Goal: Information Seeking & Learning: Learn about a topic

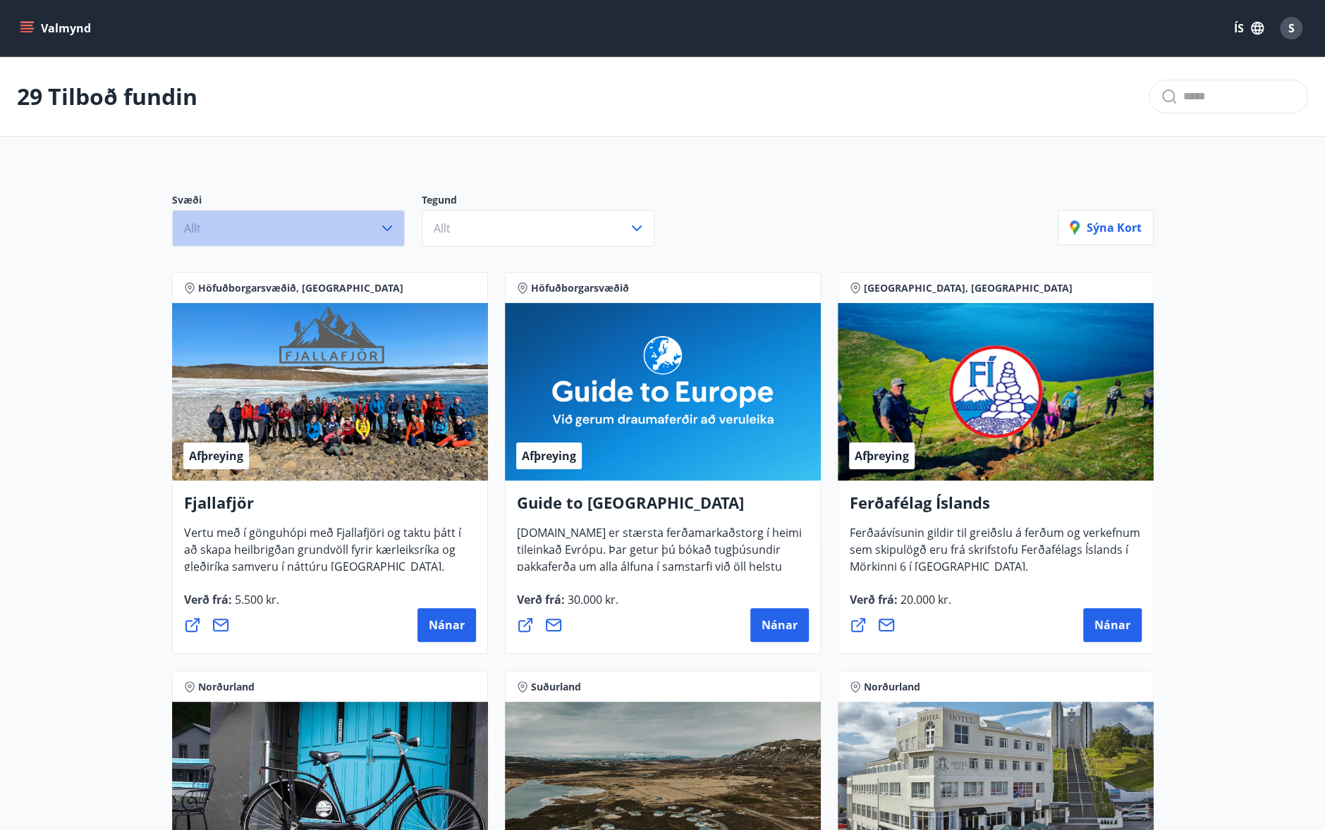
click at [393, 223] on icon "button" at bounding box center [387, 228] width 17 height 17
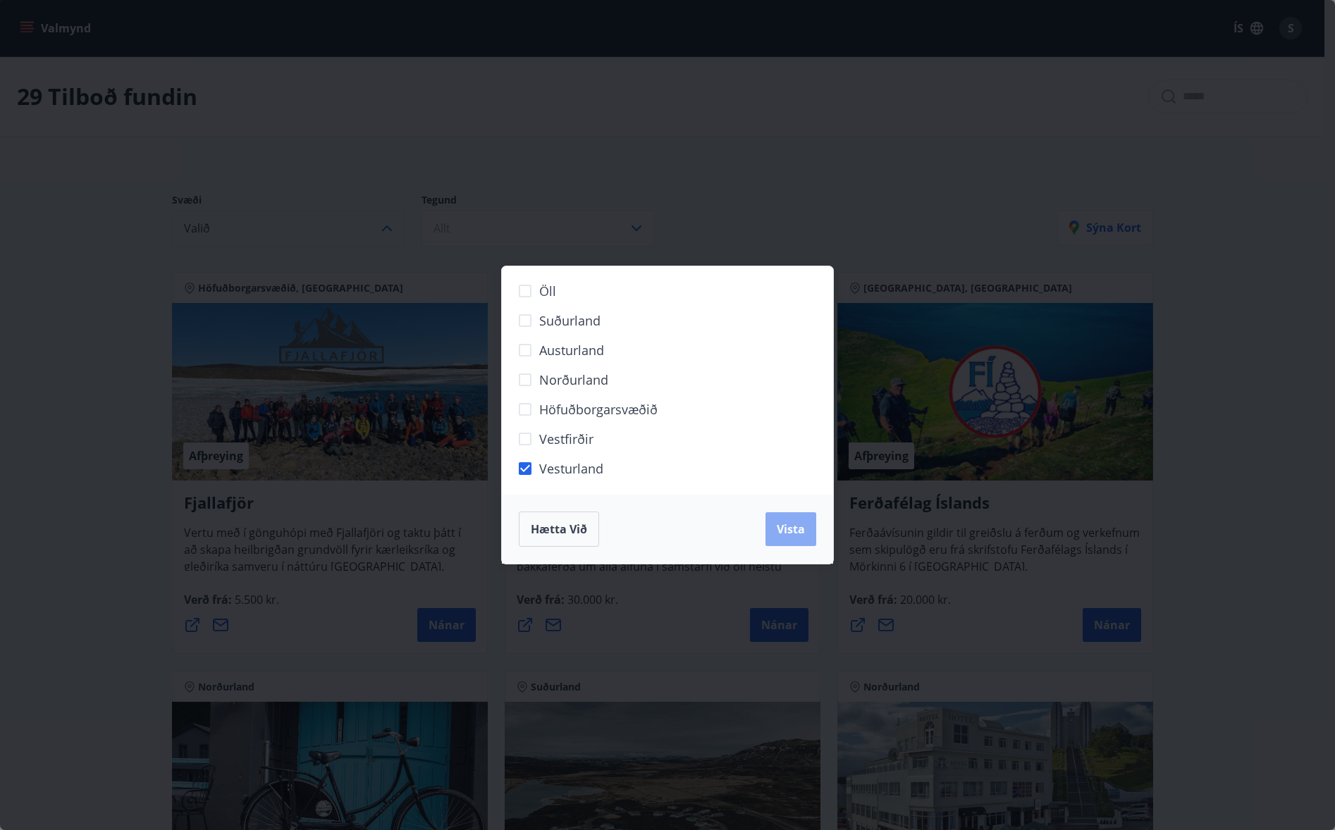
click at [807, 522] on button "Vista" at bounding box center [791, 529] width 51 height 34
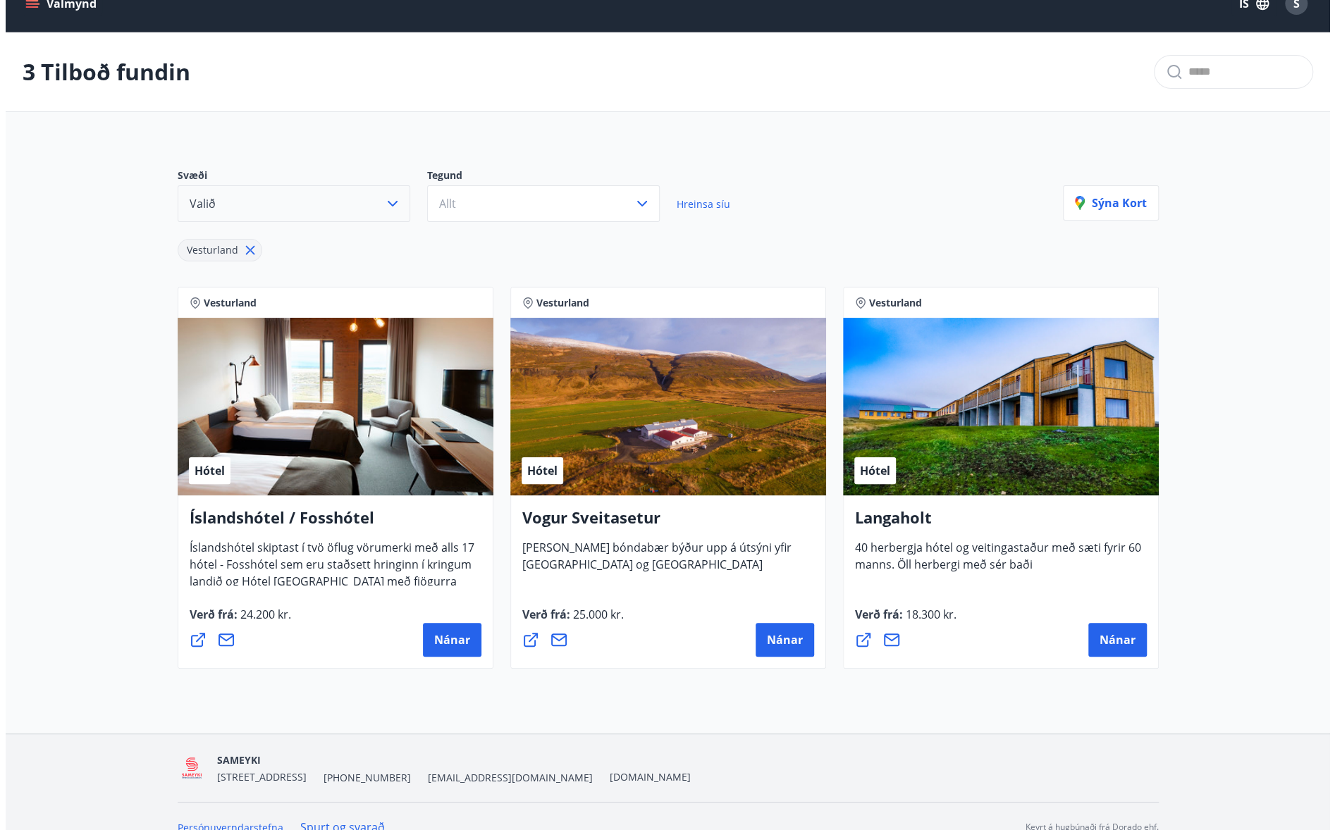
scroll to position [45, 0]
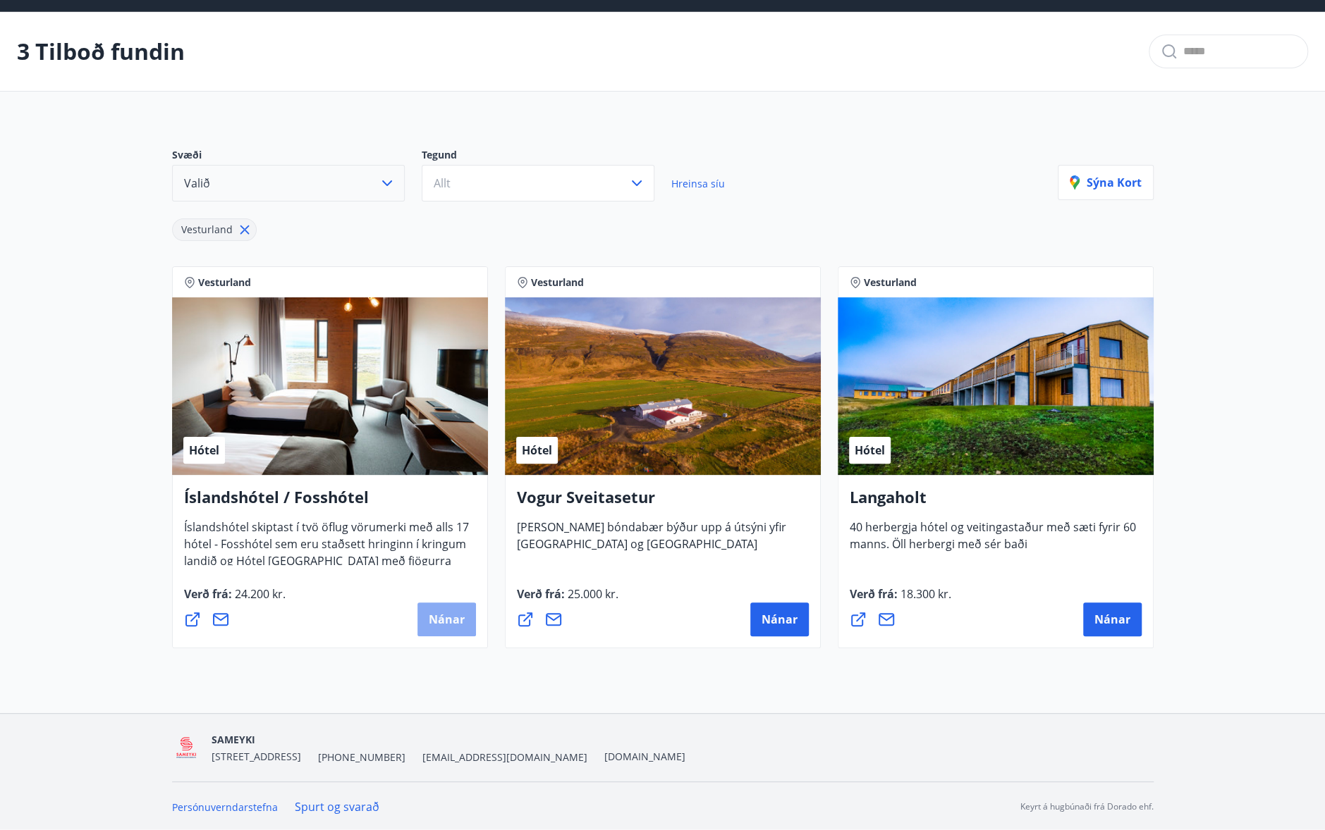
click at [446, 616] on span "Nánar" at bounding box center [447, 620] width 36 height 16
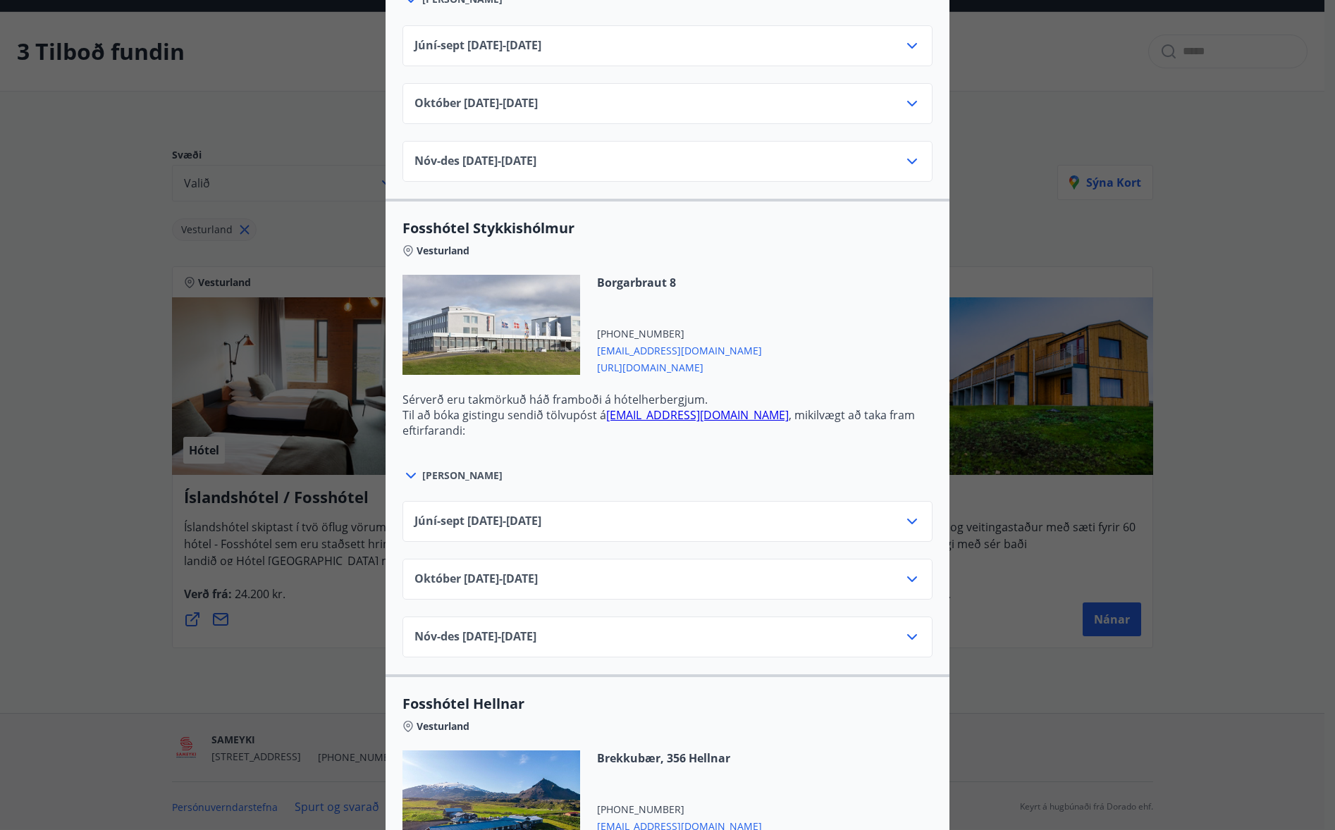
scroll to position [846, 0]
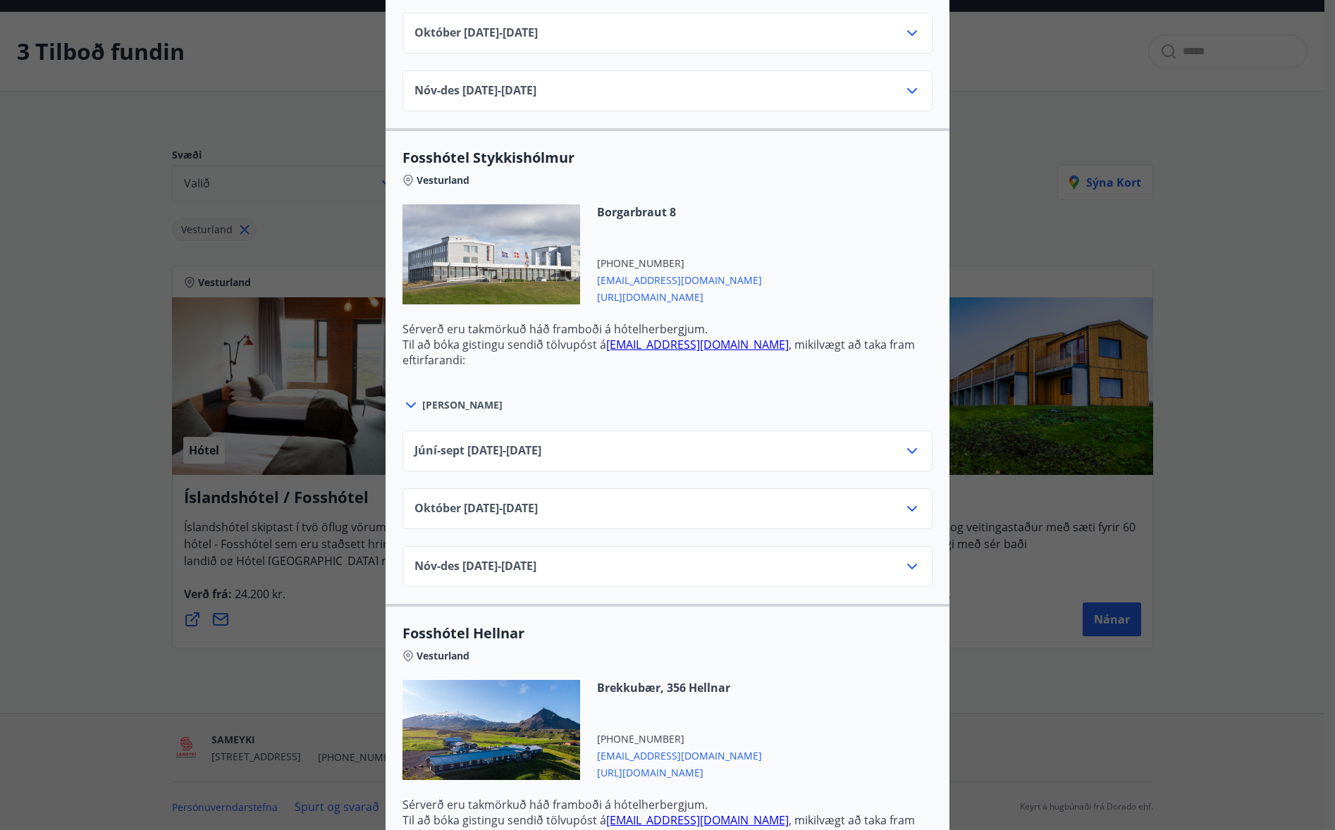
click at [435, 402] on span "[PERSON_NAME]" at bounding box center [462, 405] width 80 height 14
click at [405, 401] on icon at bounding box center [410, 405] width 17 height 17
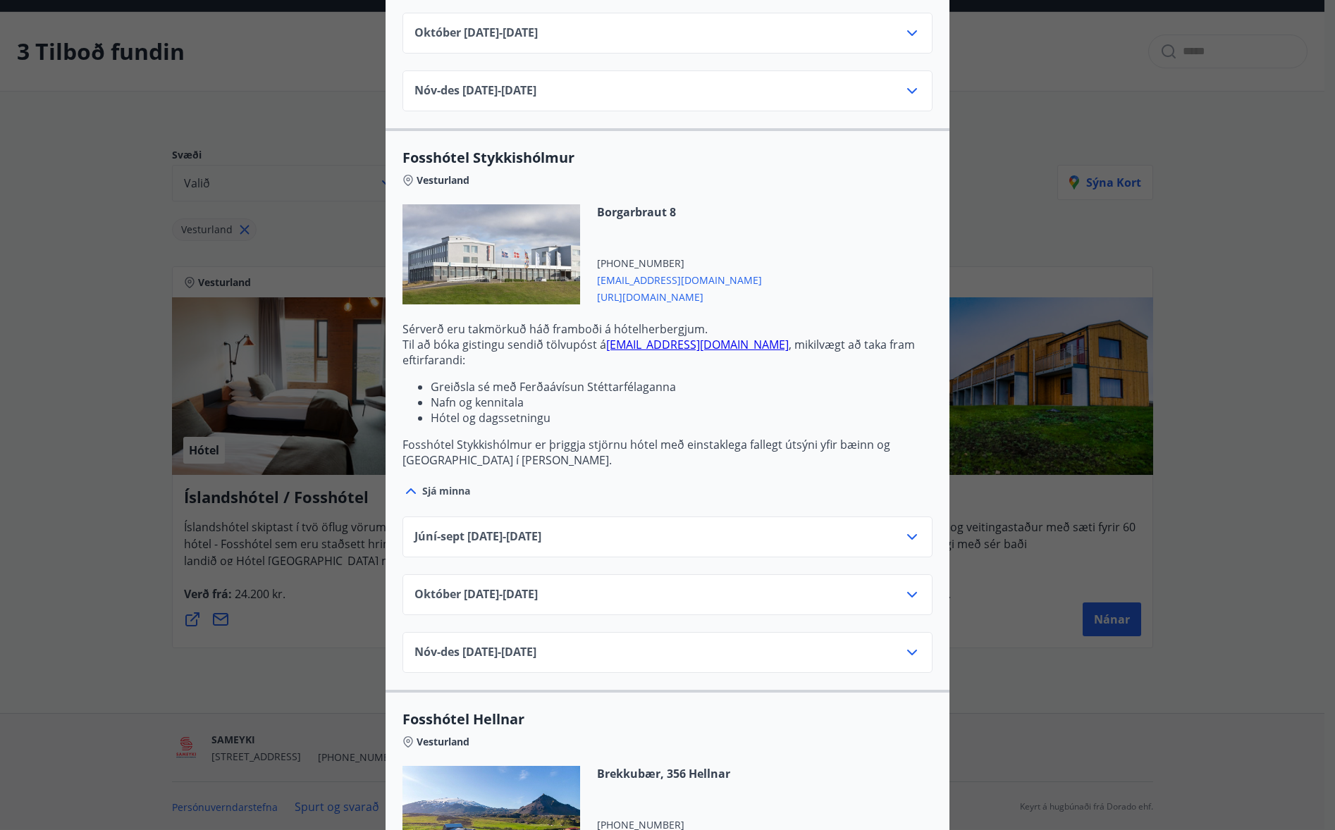
click at [907, 532] on icon at bounding box center [912, 537] width 17 height 17
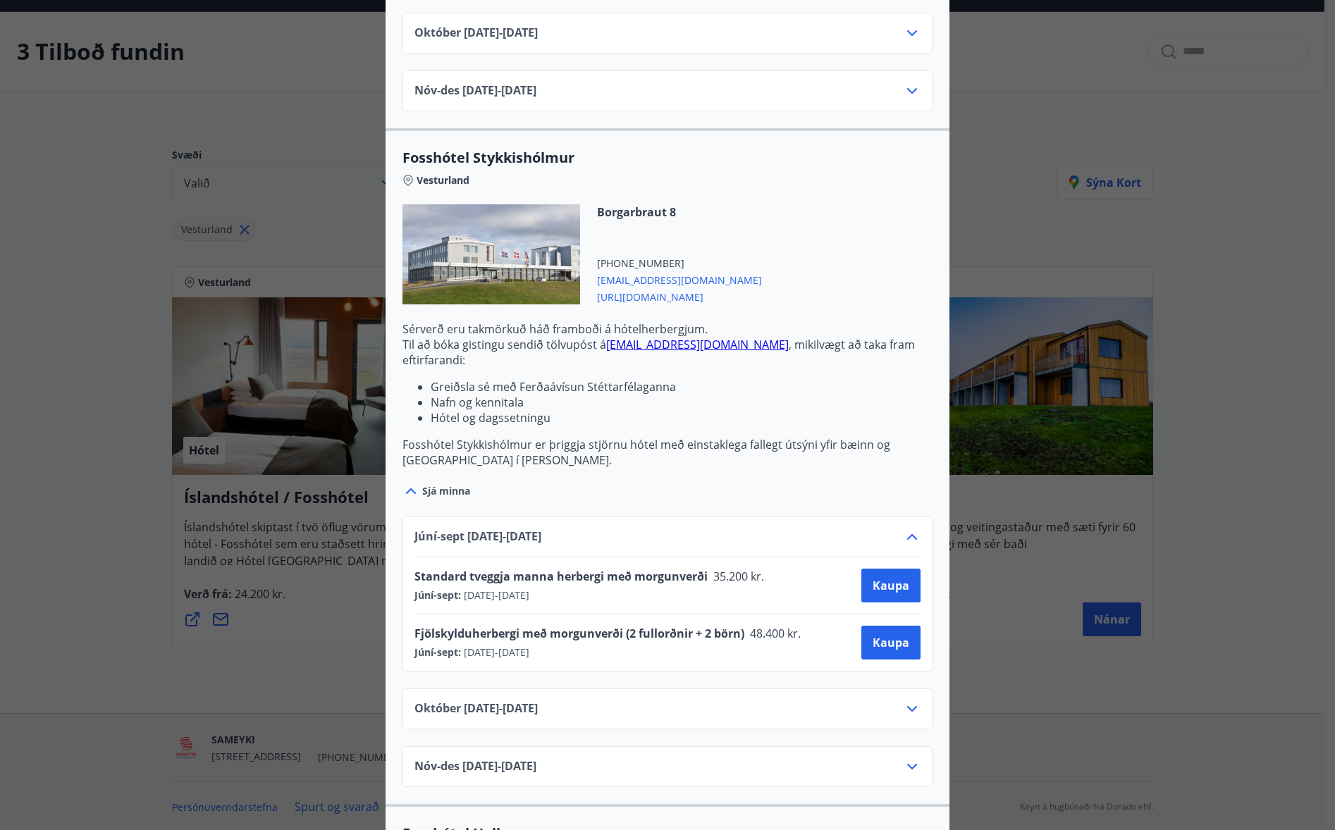
click at [745, 382] on li "Greiðsla sé með Ferðaávísun Stéttarfélaganna" at bounding box center [682, 387] width 502 height 16
click at [1023, 95] on div "Íslandshótel / Fosshótel Ekki er hægt að nýta Ferðaávísun fyrir bókanir sem eru…" at bounding box center [667, 415] width 1335 height 830
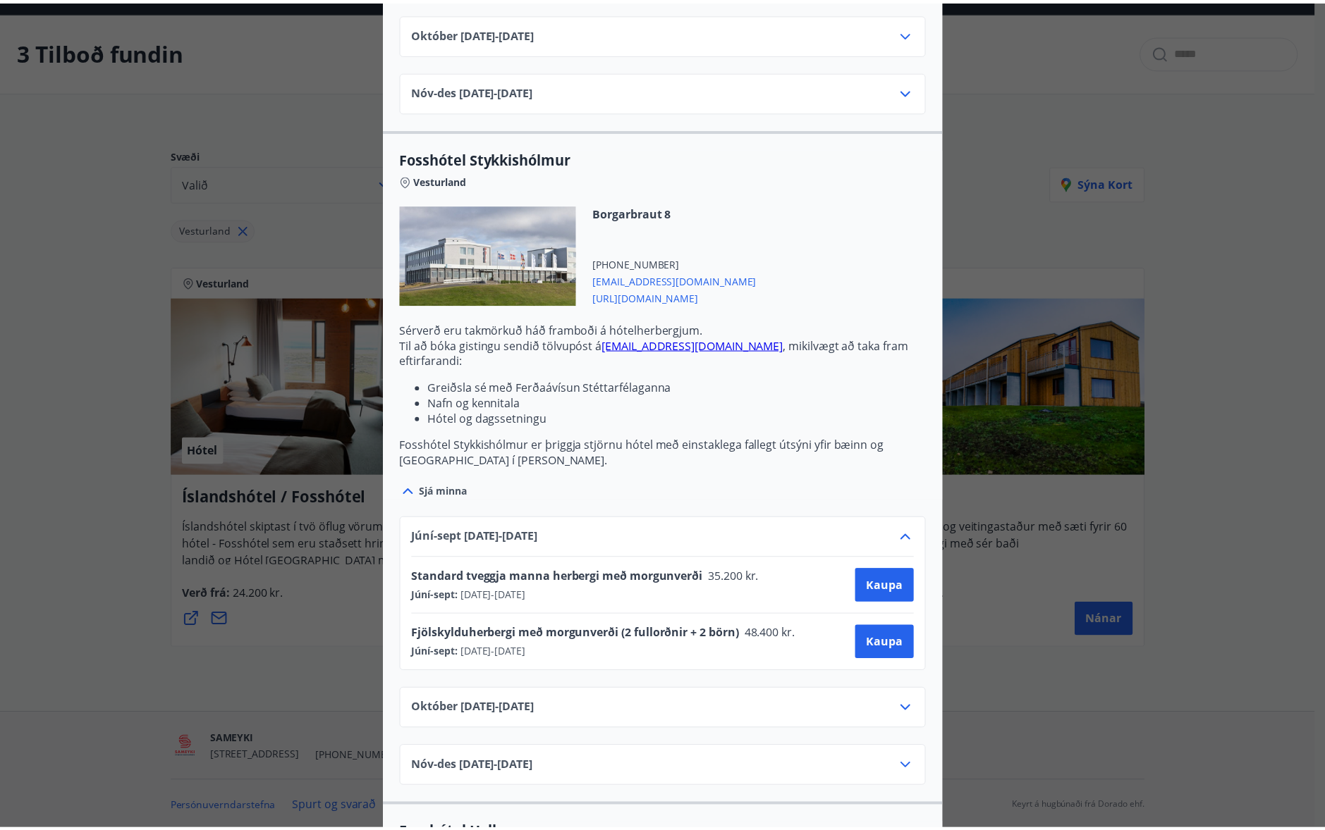
scroll to position [0, 0]
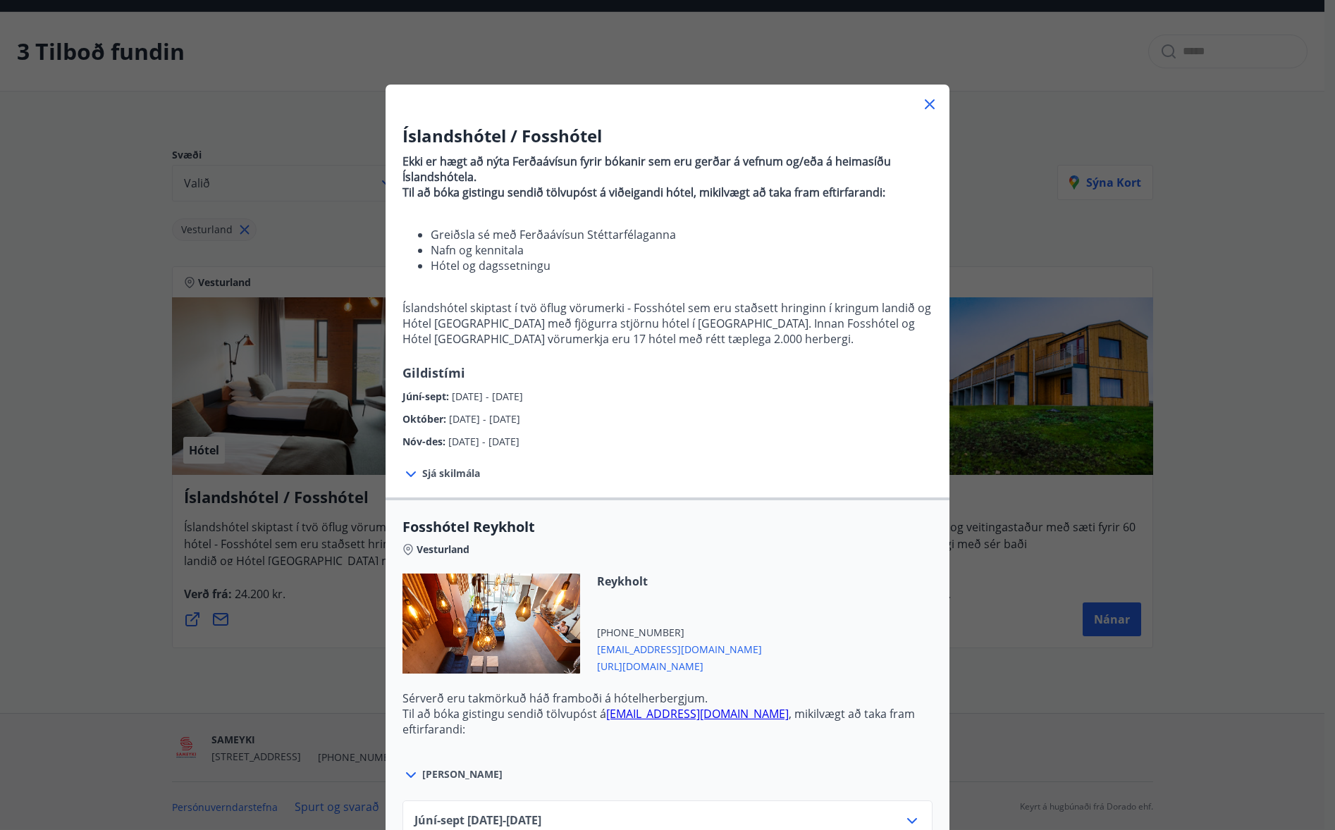
click at [921, 98] on icon at bounding box center [929, 104] width 17 height 17
